Goal: Task Accomplishment & Management: Use online tool/utility

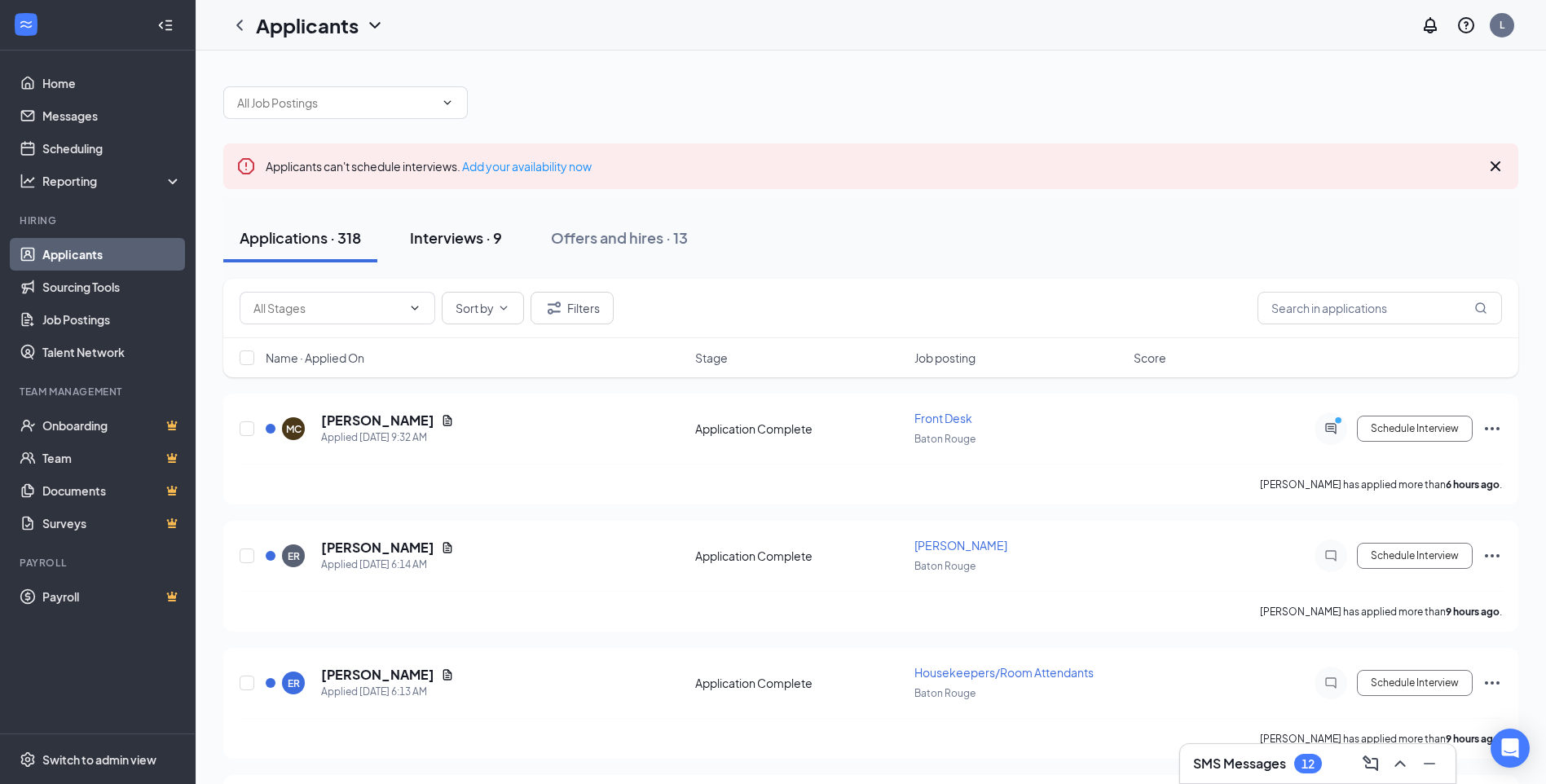
click at [488, 235] on div "Interviews · 9" at bounding box center [455, 237] width 93 height 20
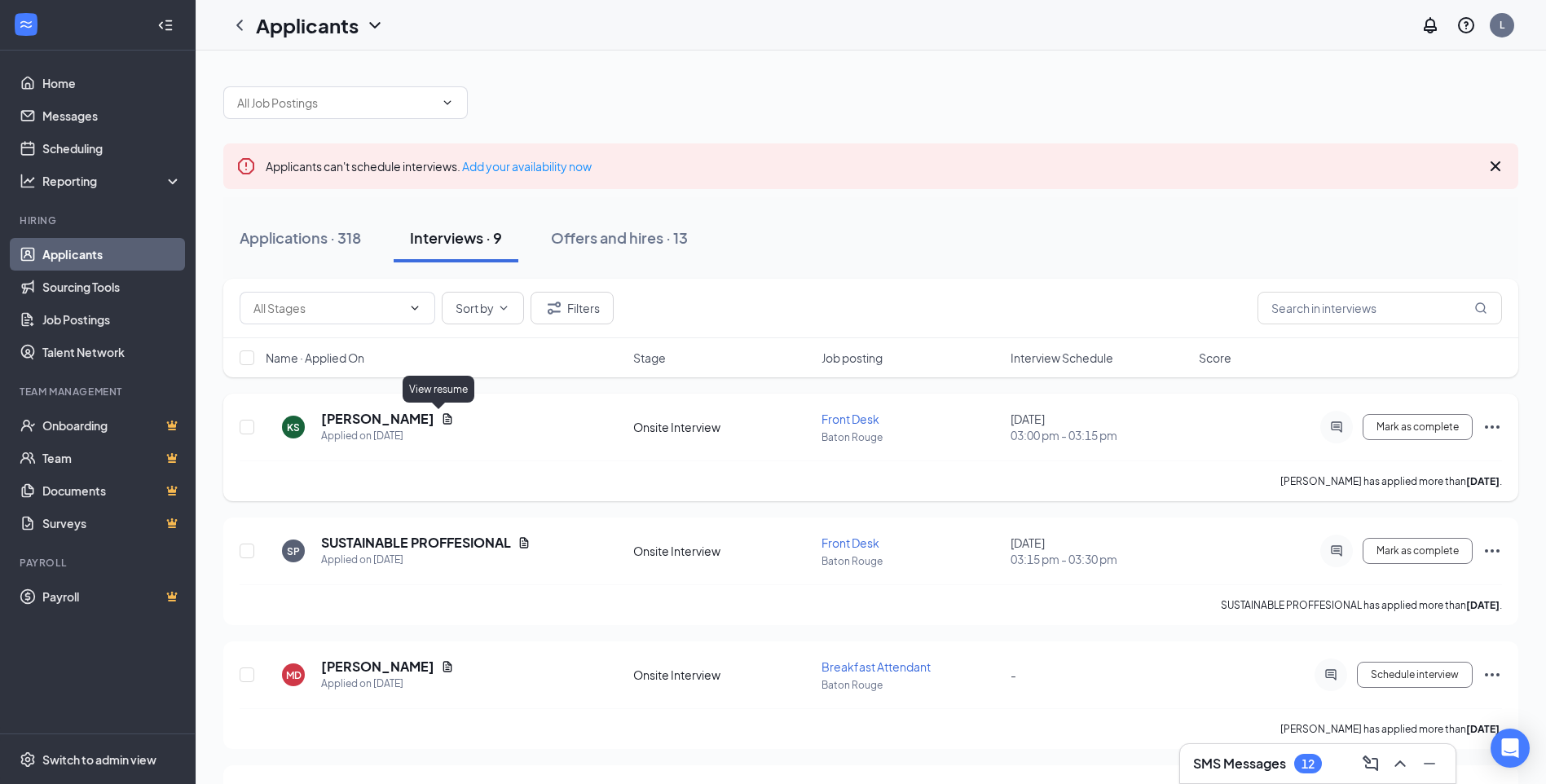
click at [441, 420] on icon "Document" at bounding box center [447, 419] width 13 height 13
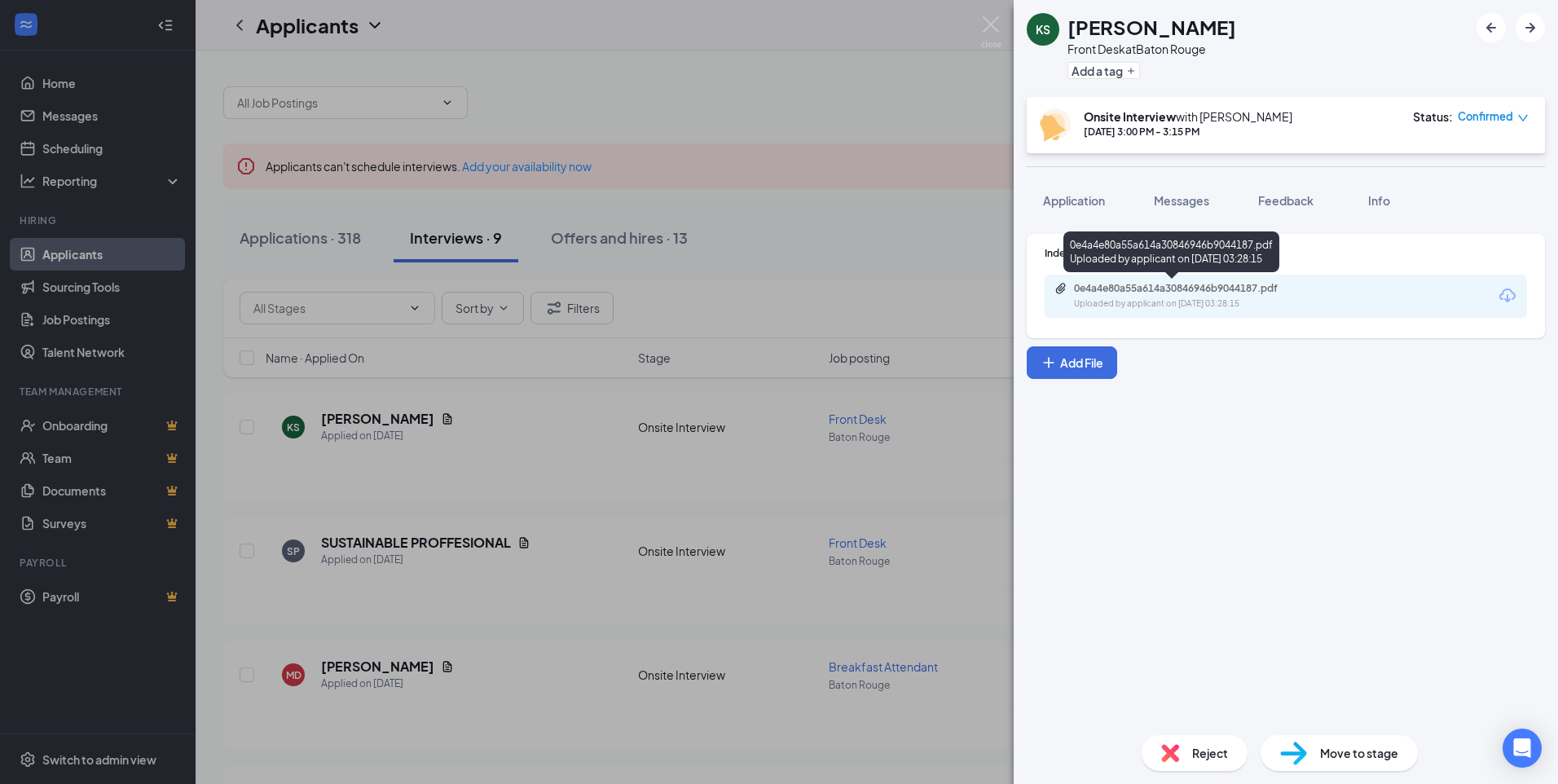
click at [1125, 292] on div "0e4a4e80a55a614a30846946b9044187.pdf" at bounding box center [1187, 289] width 228 height 13
click at [993, 15] on div "KS [PERSON_NAME] Front Desk at [GEOGRAPHIC_DATA] Add a tag Onsite Interview wit…" at bounding box center [779, 392] width 1558 height 784
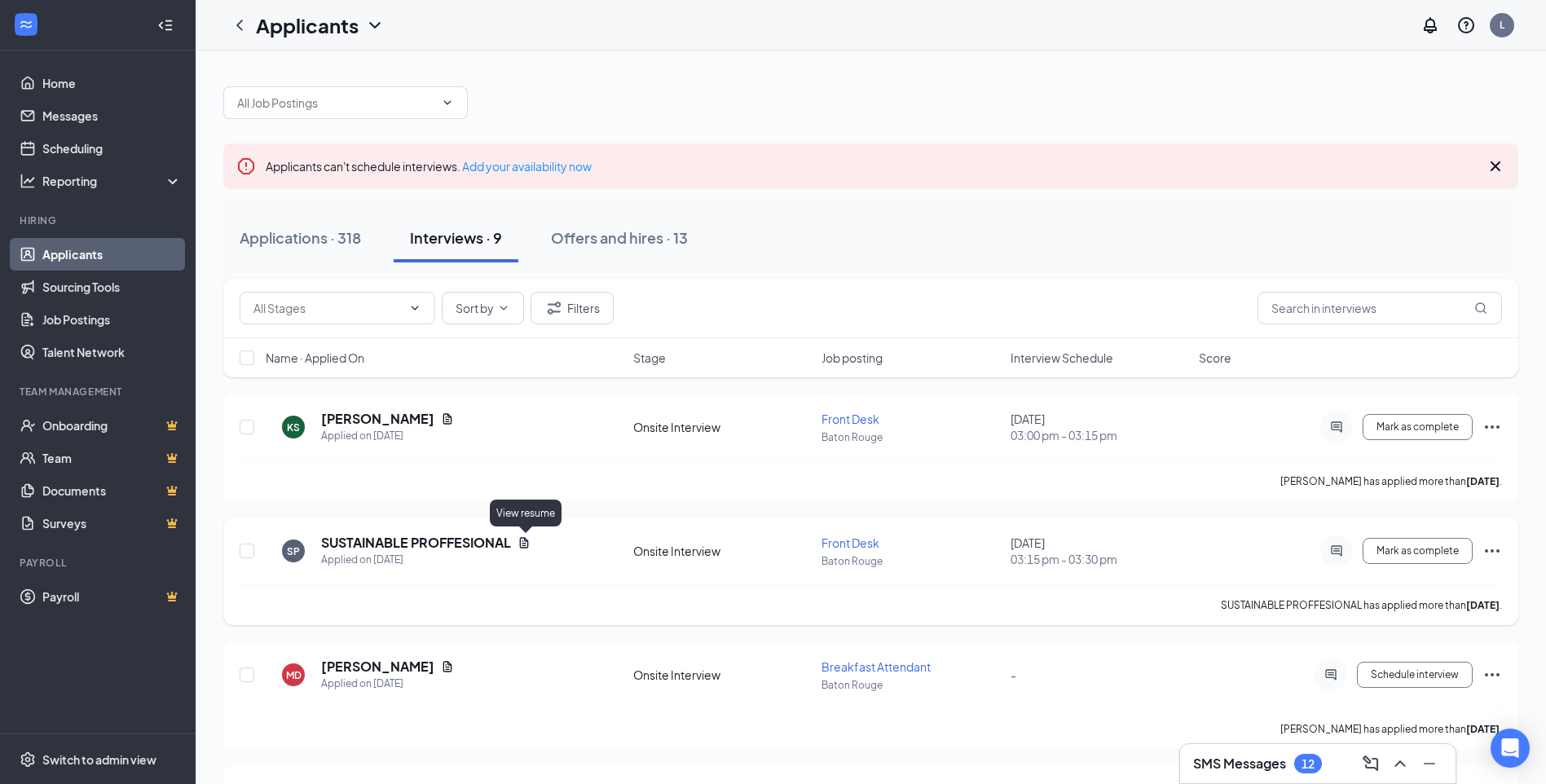
click at [525, 542] on icon "Document" at bounding box center [524, 542] width 9 height 11
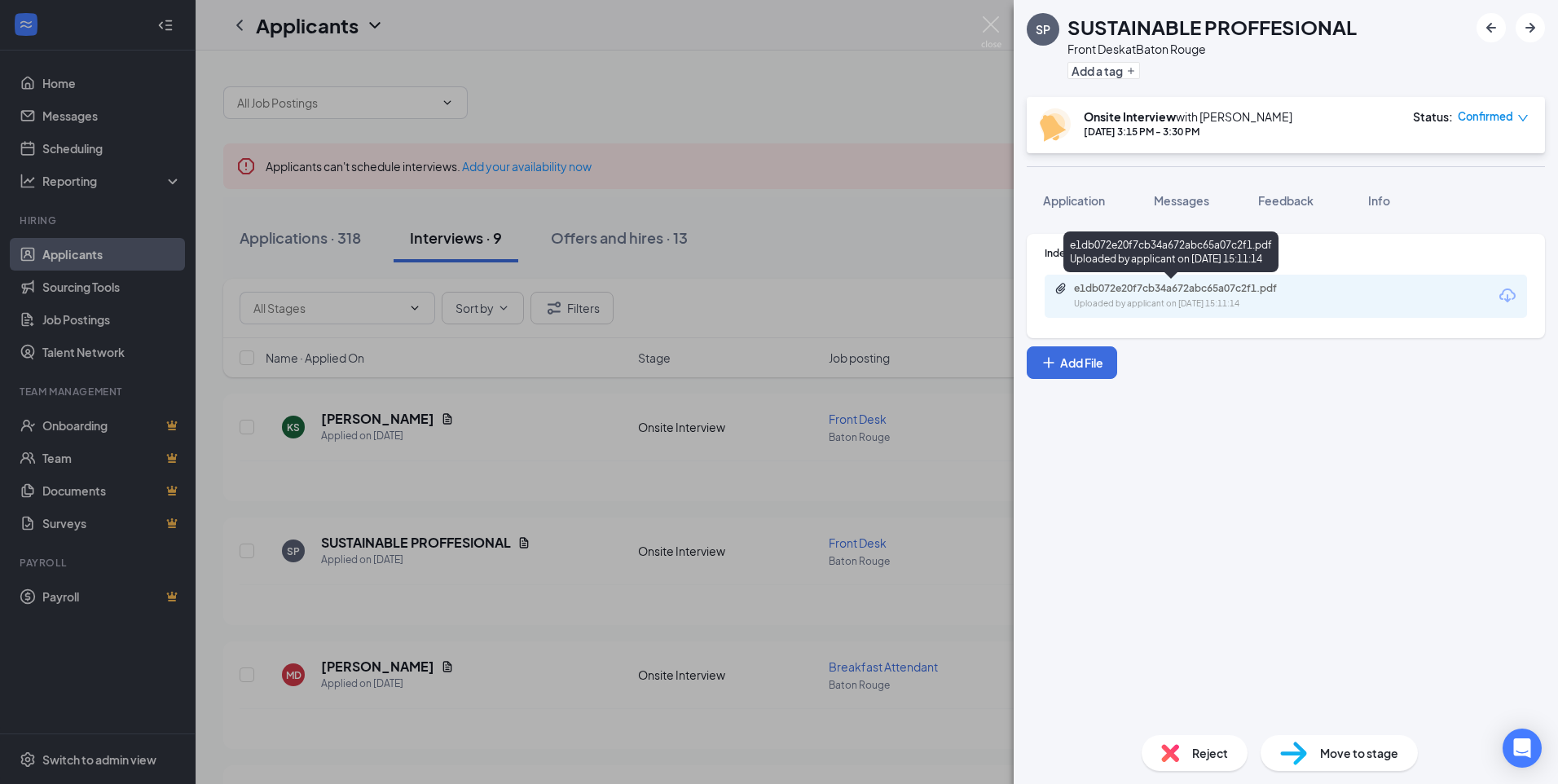
click at [1189, 289] on div "e1db072e20f7cb34a672abc65a07c2f1.pdf" at bounding box center [1187, 289] width 228 height 13
